Goal: Task Accomplishment & Management: Use online tool/utility

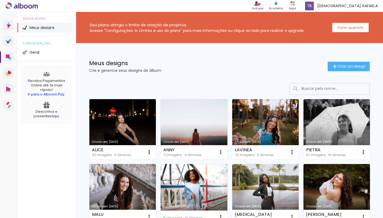
click at [115, 110] on link "Criado em [DATE]" at bounding box center [122, 129] width 67 height 60
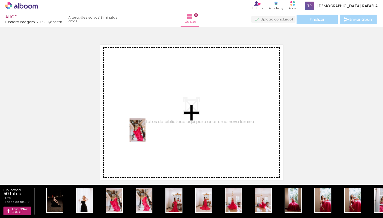
drag, startPoint x: 110, startPoint y: 201, endPoint x: 146, endPoint y: 133, distance: 76.4
click at [146, 133] on quentale-workspace at bounding box center [191, 109] width 383 height 218
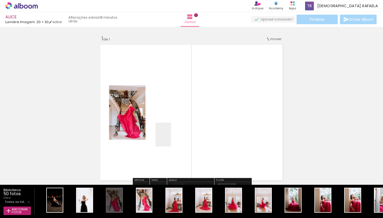
drag, startPoint x: 144, startPoint y: 202, endPoint x: 172, endPoint y: 139, distance: 68.6
click at [172, 139] on quentale-workspace at bounding box center [191, 109] width 383 height 218
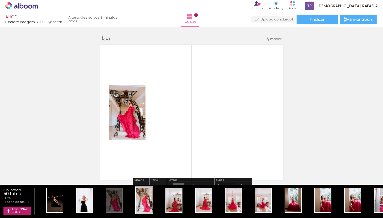
scroll to position [7, 0]
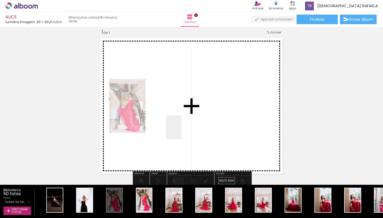
drag, startPoint x: 146, startPoint y: 200, endPoint x: 183, endPoint y: 130, distance: 78.8
click at [183, 130] on quentale-workspace at bounding box center [191, 109] width 383 height 218
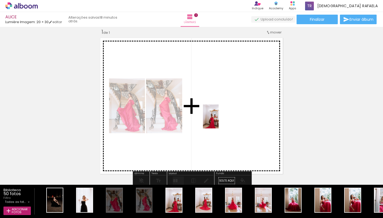
drag, startPoint x: 171, startPoint y: 202, endPoint x: 219, endPoint y: 121, distance: 94.6
click at [219, 121] on quentale-workspace at bounding box center [191, 109] width 383 height 218
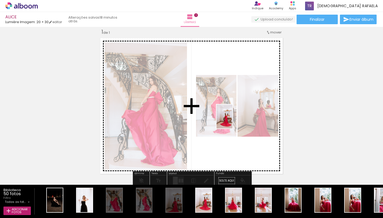
drag, startPoint x: 227, startPoint y: 139, endPoint x: 233, endPoint y: 121, distance: 19.0
click at [233, 121] on quentale-workspace at bounding box center [191, 109] width 383 height 218
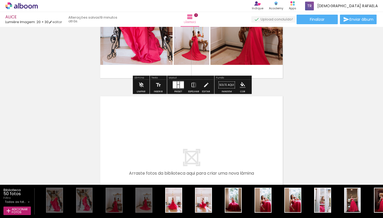
scroll to position [123, 0]
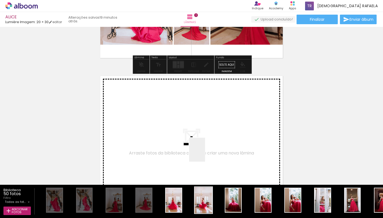
drag, startPoint x: 179, startPoint y: 205, endPoint x: 203, endPoint y: 203, distance: 24.6
click at [211, 146] on quentale-workspace at bounding box center [191, 109] width 383 height 218
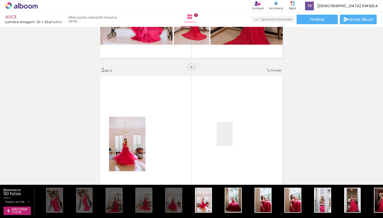
scroll to position [161, 0]
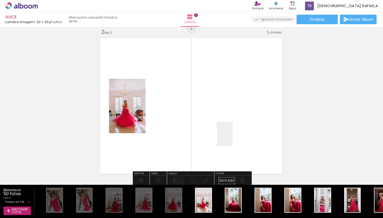
drag, startPoint x: 203, startPoint y: 203, endPoint x: 233, endPoint y: 138, distance: 71.6
click at [233, 138] on quentale-workspace at bounding box center [191, 109] width 383 height 218
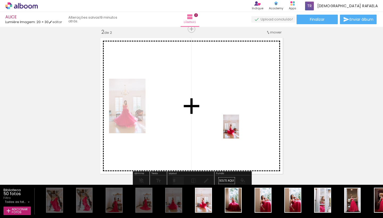
drag, startPoint x: 207, startPoint y: 199, endPoint x: 239, endPoint y: 131, distance: 75.7
click at [239, 131] on quentale-workspace at bounding box center [191, 109] width 383 height 218
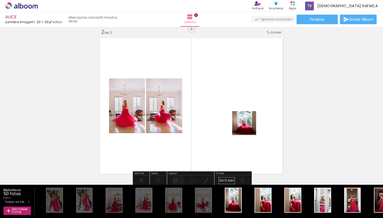
drag, startPoint x: 233, startPoint y: 200, endPoint x: 248, endPoint y: 127, distance: 74.7
click at [248, 127] on quentale-workspace at bounding box center [191, 109] width 383 height 218
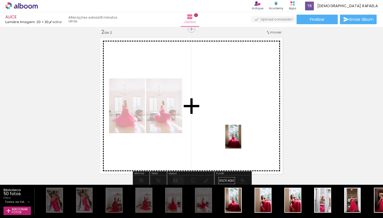
drag, startPoint x: 234, startPoint y: 206, endPoint x: 241, endPoint y: 141, distance: 65.4
click at [241, 141] on quentale-workspace at bounding box center [191, 109] width 383 height 218
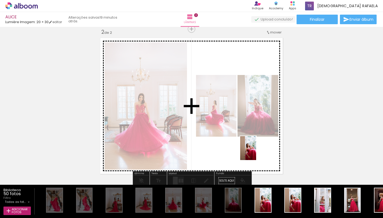
drag, startPoint x: 265, startPoint y: 202, endPoint x: 256, endPoint y: 152, distance: 50.2
click at [256, 152] on quentale-workspace at bounding box center [191, 109] width 383 height 218
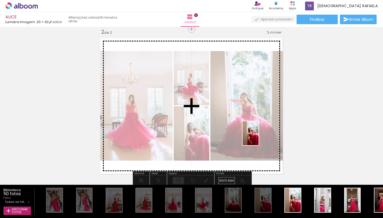
drag, startPoint x: 296, startPoint y: 204, endPoint x: 259, endPoint y: 137, distance: 76.6
click at [259, 137] on quentale-workspace at bounding box center [191, 109] width 383 height 218
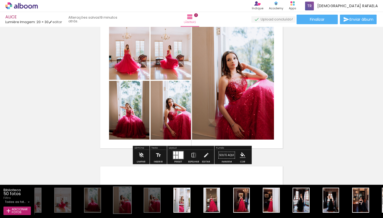
scroll to position [0, 207]
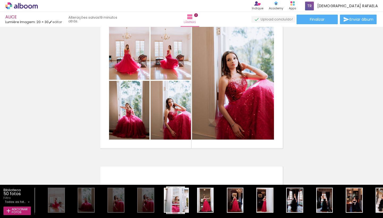
click at [180, 204] on div at bounding box center [176, 200] width 18 height 26
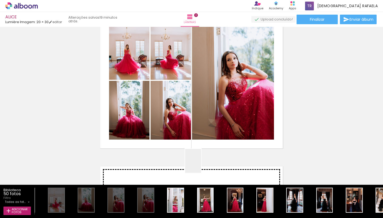
scroll to position [227, 0]
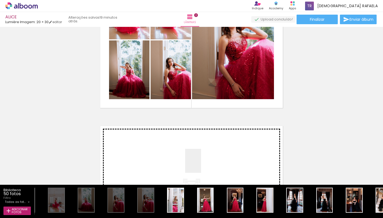
drag, startPoint x: 177, startPoint y: 202, endPoint x: 201, endPoint y: 165, distance: 44.3
click at [201, 165] on quentale-workspace at bounding box center [191, 109] width 383 height 218
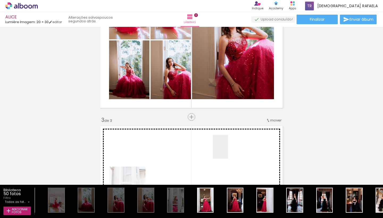
scroll to position [315, 0]
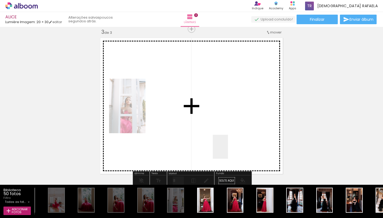
drag, startPoint x: 204, startPoint y: 204, endPoint x: 229, endPoint y: 151, distance: 59.0
click at [229, 151] on quentale-workspace at bounding box center [191, 109] width 383 height 218
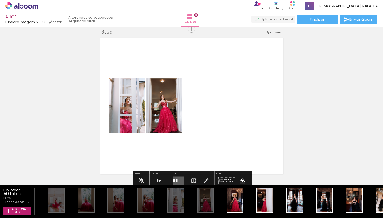
drag, startPoint x: 235, startPoint y: 205, endPoint x: 254, endPoint y: 141, distance: 66.2
click at [254, 141] on quentale-workspace at bounding box center [191, 109] width 383 height 218
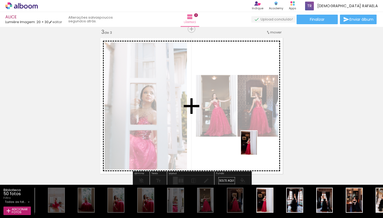
drag, startPoint x: 264, startPoint y: 200, endPoint x: 257, endPoint y: 147, distance: 53.2
click at [257, 147] on quentale-workspace at bounding box center [191, 109] width 383 height 218
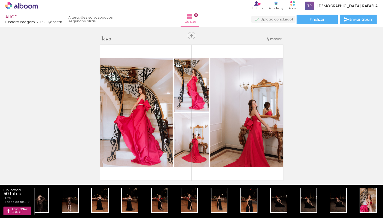
scroll to position [0, 0]
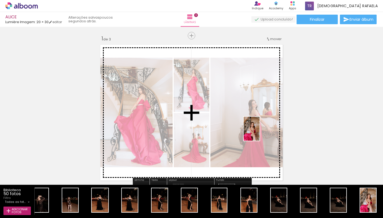
drag, startPoint x: 365, startPoint y: 200, endPoint x: 256, endPoint y: 133, distance: 127.1
click at [256, 133] on quentale-workspace at bounding box center [191, 109] width 383 height 218
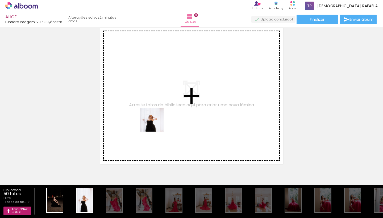
drag, startPoint x: 87, startPoint y: 203, endPoint x: 156, endPoint y: 124, distance: 104.7
click at [156, 124] on quentale-workspace at bounding box center [191, 109] width 383 height 218
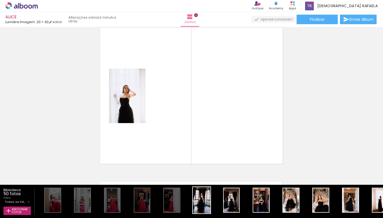
scroll to position [469, 0]
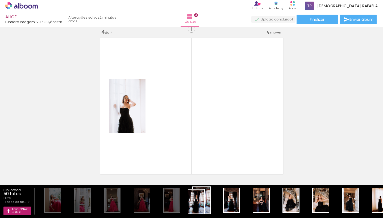
click at [204, 206] on div at bounding box center [202, 200] width 18 height 26
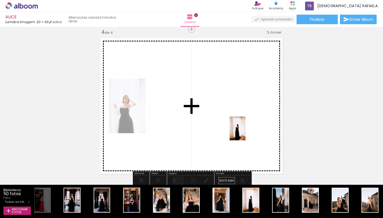
drag, startPoint x: 256, startPoint y: 203, endPoint x: 246, endPoint y: 133, distance: 71.0
click at [246, 133] on quentale-workspace at bounding box center [191, 109] width 383 height 218
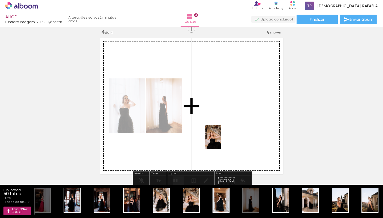
drag, startPoint x: 193, startPoint y: 202, endPoint x: 221, endPoint y: 141, distance: 66.4
click at [221, 141] on quentale-workspace at bounding box center [191, 109] width 383 height 218
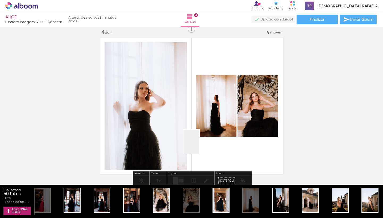
drag, startPoint x: 162, startPoint y: 205, endPoint x: 206, endPoint y: 140, distance: 78.3
click at [206, 140] on quentale-workspace at bounding box center [191, 109] width 383 height 218
